Goal: Task Accomplishment & Management: Manage account settings

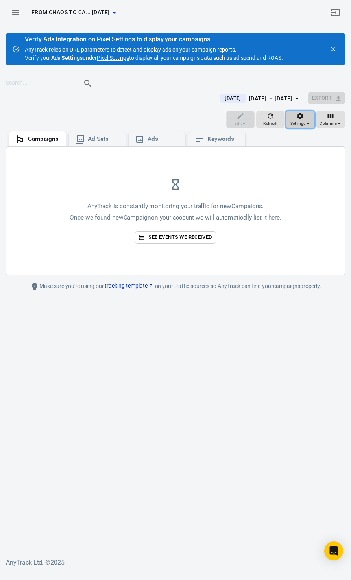
click at [304, 120] on span "Settings" at bounding box center [298, 123] width 15 height 7
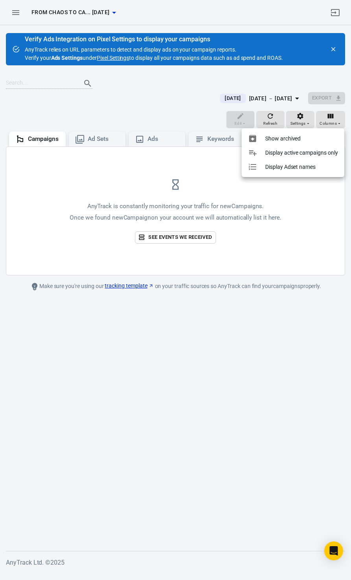
click at [65, 56] on div at bounding box center [175, 290] width 351 height 580
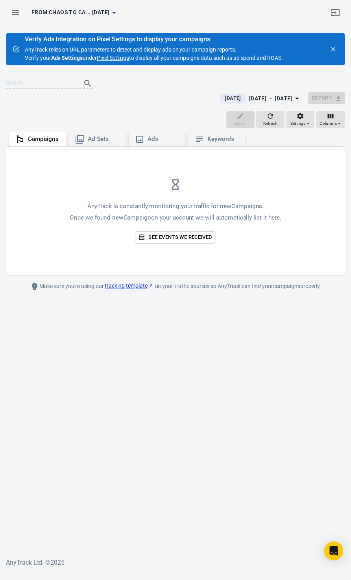
click at [118, 59] on link "Pixel Settings" at bounding box center [113, 58] width 32 height 8
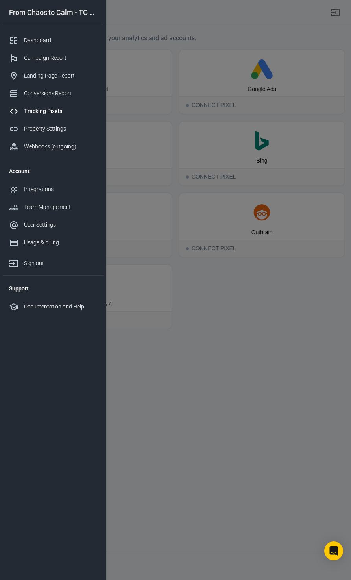
click at [54, 112] on div "Tracking Pixels" at bounding box center [60, 111] width 73 height 8
click at [259, 332] on div at bounding box center [175, 290] width 351 height 580
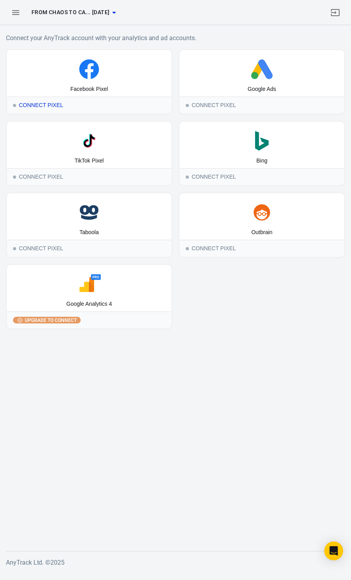
click at [86, 88] on div "Facebook Pixel" at bounding box center [89, 89] width 38 height 8
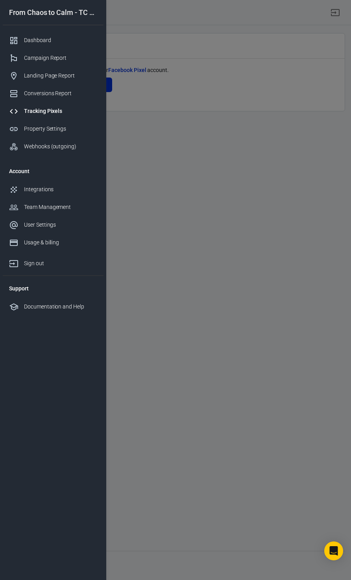
click at [213, 151] on div at bounding box center [175, 290] width 351 height 580
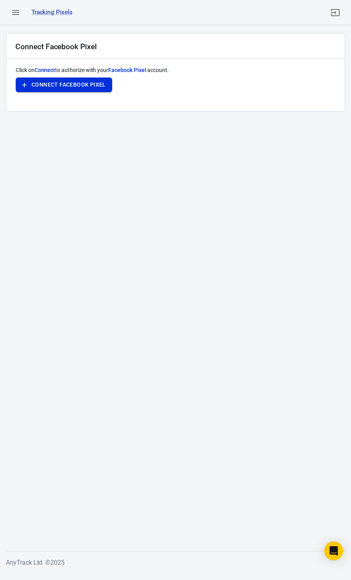
click at [84, 81] on button "Connect Facebook Pixel" at bounding box center [64, 85] width 96 height 15
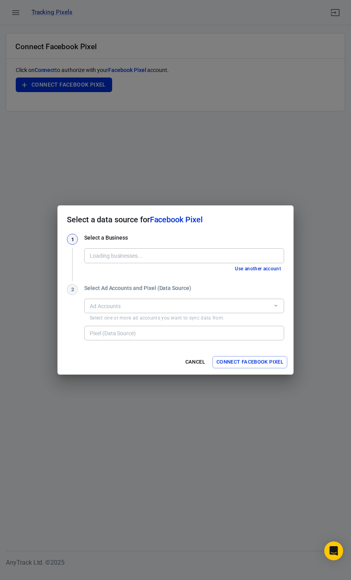
type input "Kate Maree Coaching [1003386361224977]"
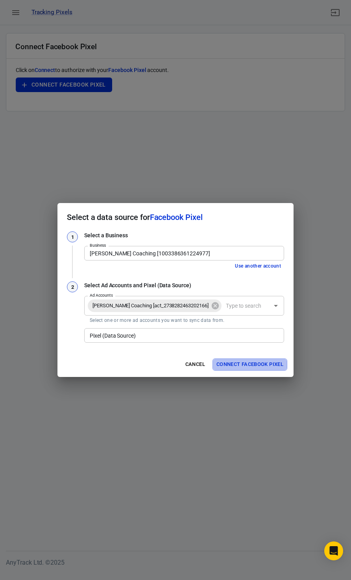
click at [264, 365] on button "Connect Facebook Pixel" at bounding box center [250, 365] width 75 height 12
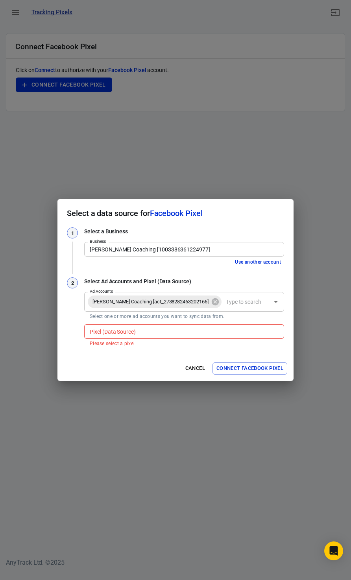
click at [174, 329] on input "Pixel (Data Source)" at bounding box center [184, 332] width 194 height 10
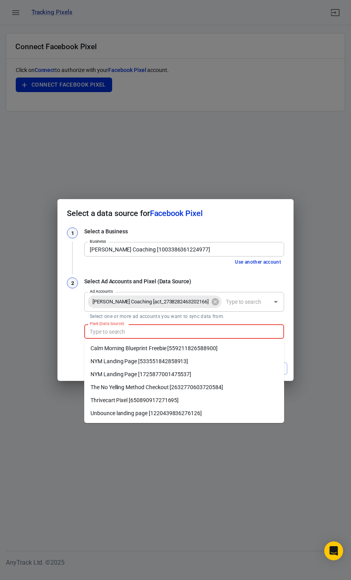
click at [147, 398] on li "Thrivecart Pixel [650890917271695]" at bounding box center [184, 400] width 200 height 13
type input "Thrivecart Pixel [650890917271695]"
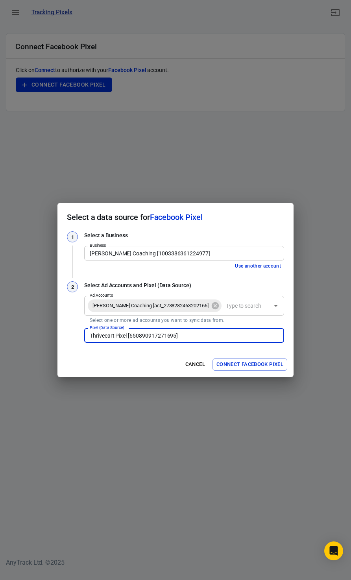
click at [263, 363] on button "Connect Facebook Pixel" at bounding box center [250, 365] width 75 height 12
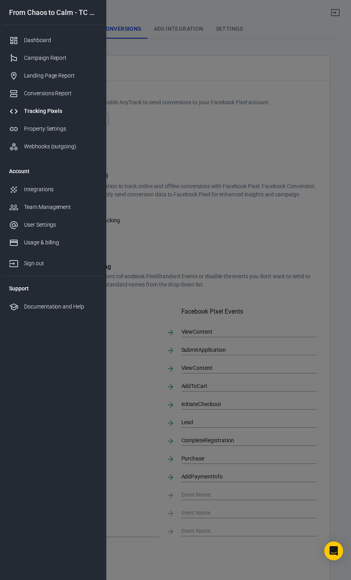
click at [238, 276] on div at bounding box center [175, 290] width 351 height 580
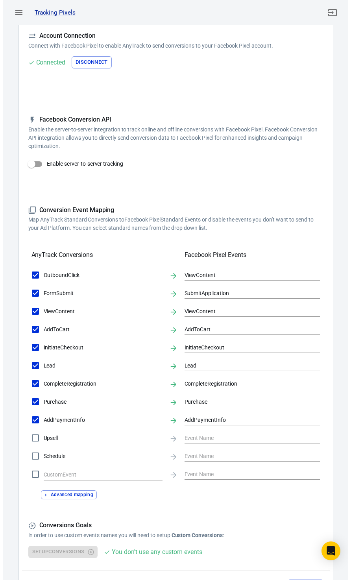
scroll to position [79, 0]
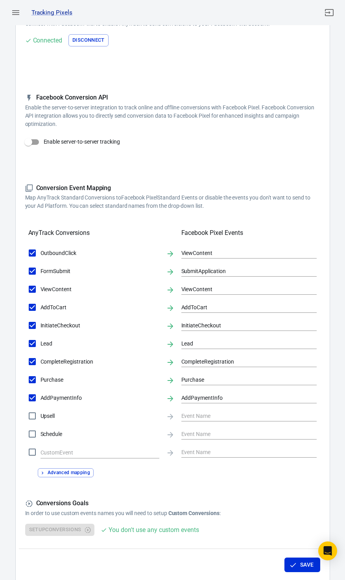
click at [32, 137] on input "Enable server-to-server tracking" at bounding box center [28, 142] width 45 height 15
checkbox input "false"
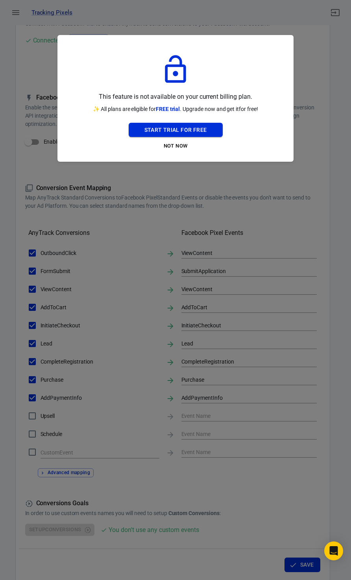
click at [178, 126] on button "Start Trial For Free" at bounding box center [176, 130] width 94 height 15
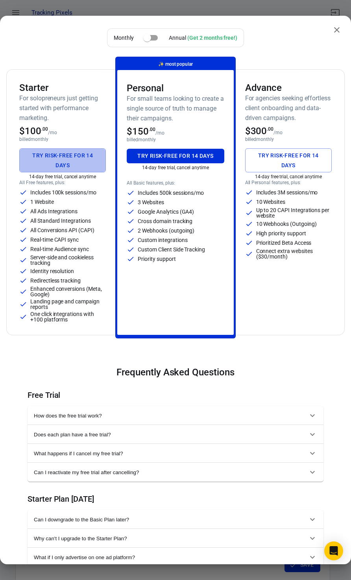
click at [66, 159] on button "Try risk-free for 14 days" at bounding box center [62, 160] width 87 height 24
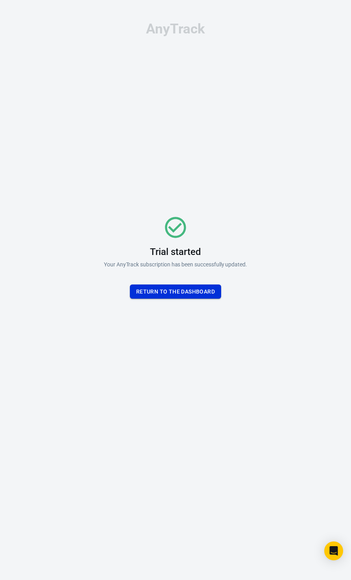
click at [200, 293] on button "Return To the dashboard" at bounding box center [175, 292] width 91 height 15
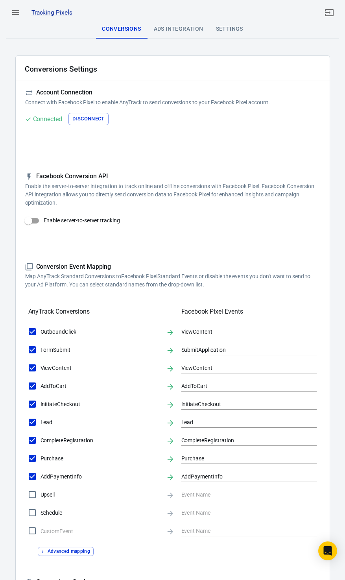
click at [32, 222] on input "Enable server-to-server tracking" at bounding box center [28, 220] width 45 height 15
checkbox input "true"
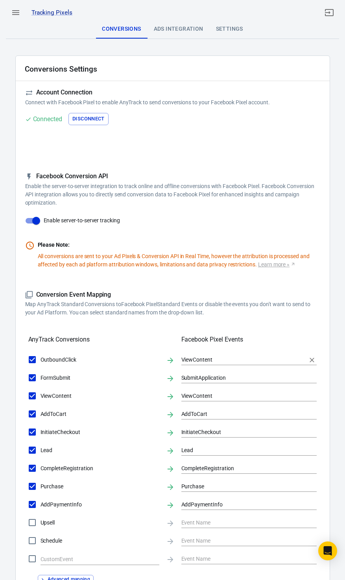
scroll to position [149, 0]
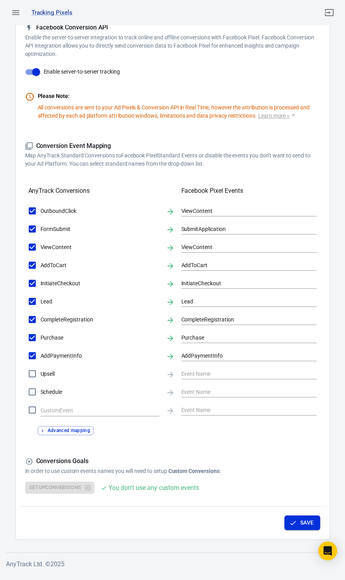
click at [311, 523] on button "Save" at bounding box center [303, 523] width 36 height 15
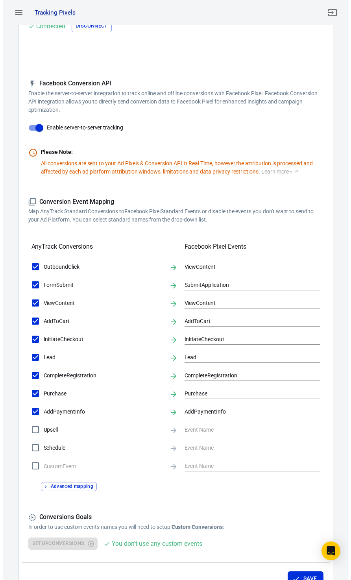
scroll to position [0, 0]
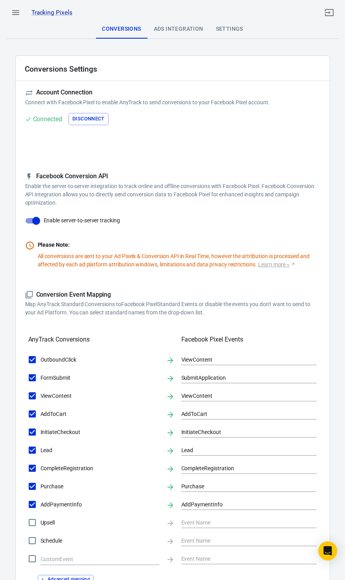
click at [179, 26] on div "Ads Integration" at bounding box center [179, 29] width 62 height 19
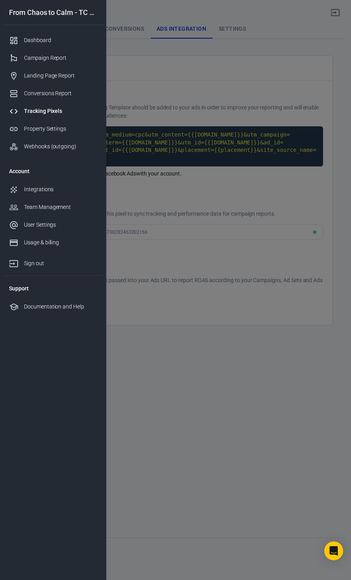
click at [202, 113] on div at bounding box center [175, 290] width 351 height 580
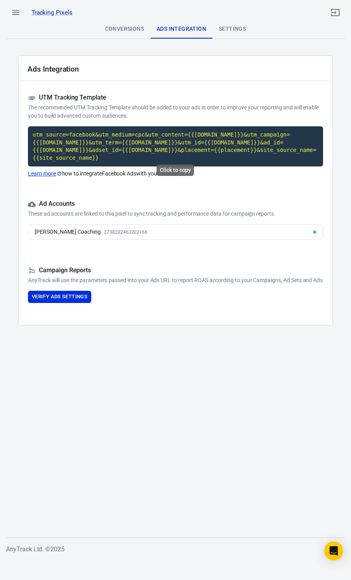
click at [83, 143] on code "utm_source=facebook&utm_medium=cpc&utm_content={{adset.name}}&utm_campaign={{ca…" at bounding box center [175, 146] width 295 height 40
